Goal: Task Accomplishment & Management: Complete application form

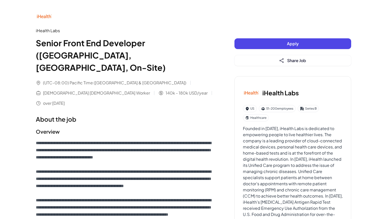
click at [255, 41] on button "Apply" at bounding box center [293, 43] width 117 height 11
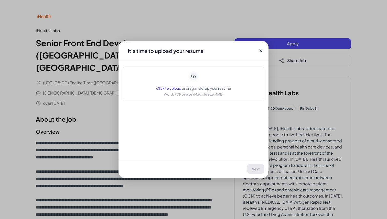
click at [194, 75] on icon at bounding box center [193, 76] width 9 height 9
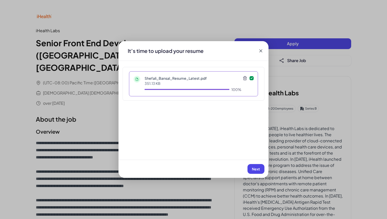
click at [257, 168] on span "Next" at bounding box center [256, 169] width 8 height 5
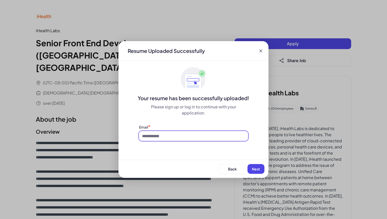
click at [200, 134] on input at bounding box center [193, 136] width 109 height 10
type input "**********"
click at [252, 169] on span "Next" at bounding box center [256, 169] width 8 height 5
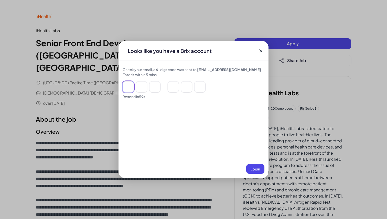
click at [128, 88] on input at bounding box center [128, 86] width 11 height 11
type input "*"
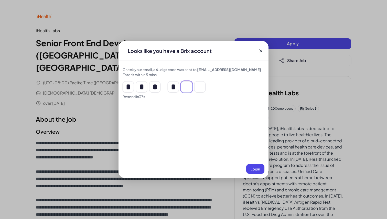
type input "*"
click at [253, 167] on span "Login" at bounding box center [255, 169] width 9 height 5
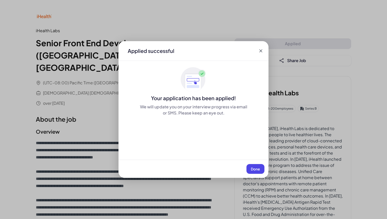
click at [253, 169] on span "Done" at bounding box center [255, 169] width 9 height 5
